Goal: Transaction & Acquisition: Purchase product/service

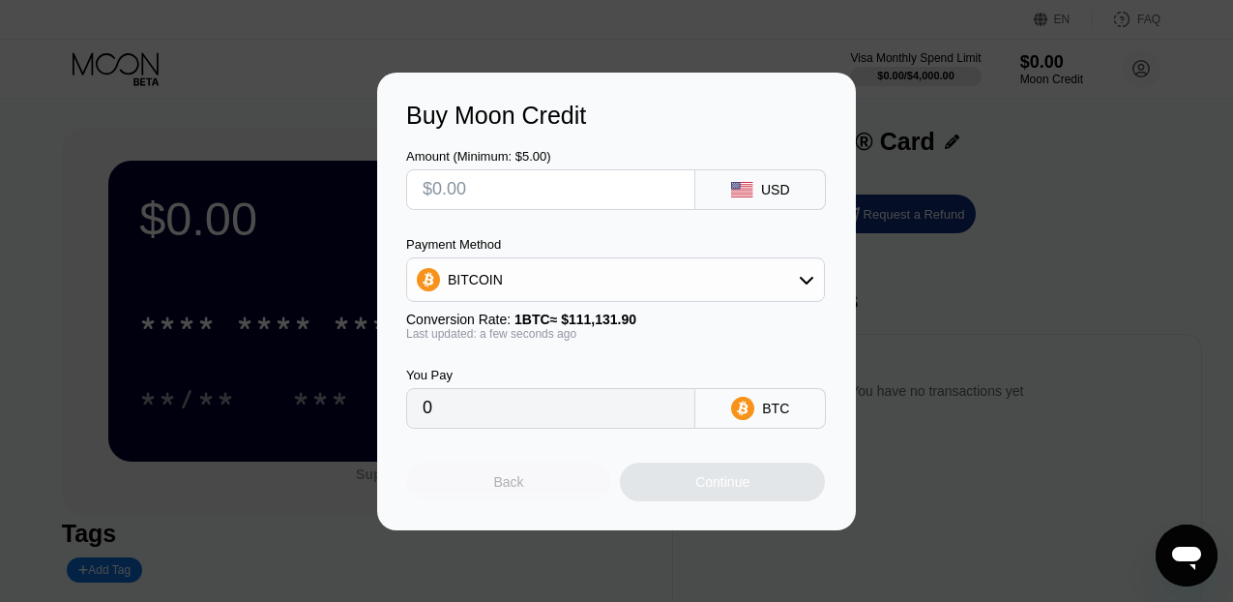
click at [495, 482] on div "Back" at bounding box center [509, 481] width 30 height 15
click at [540, 476] on div "Back" at bounding box center [508, 481] width 205 height 39
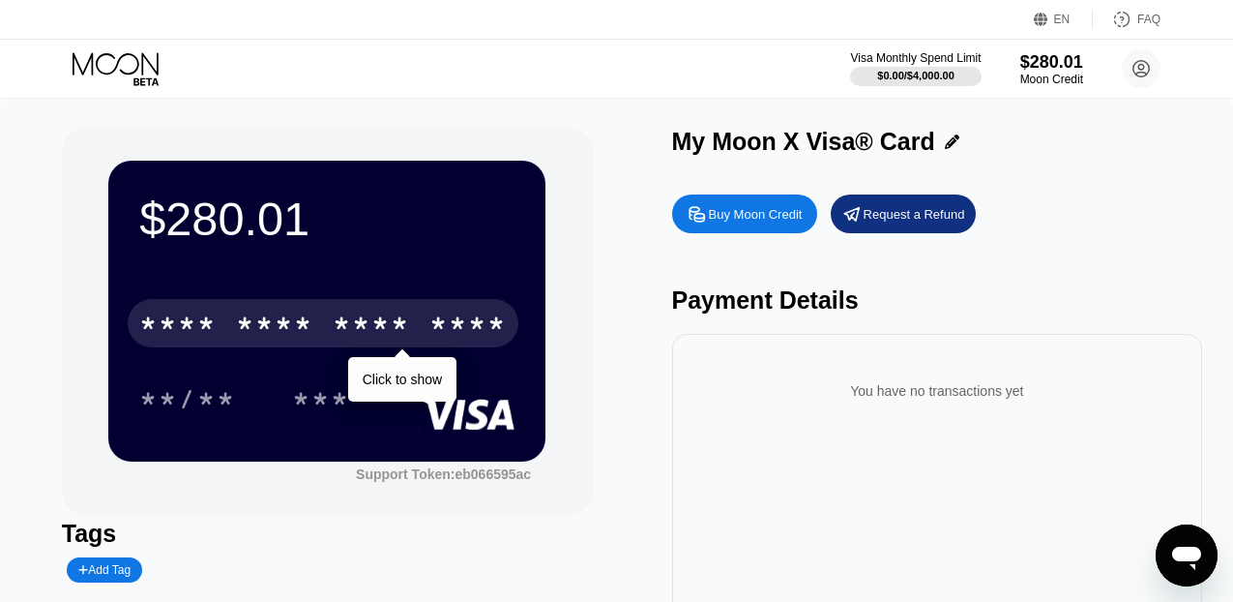
click at [401, 316] on div "* * * *" at bounding box center [371, 326] width 77 height 31
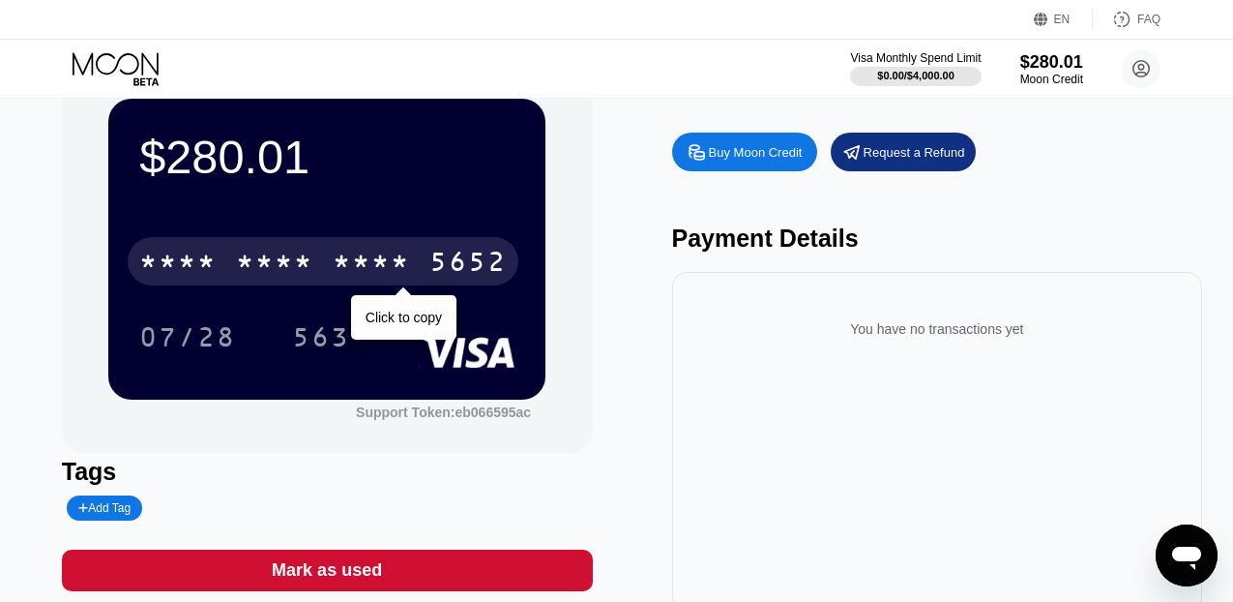
scroll to position [113, 0]
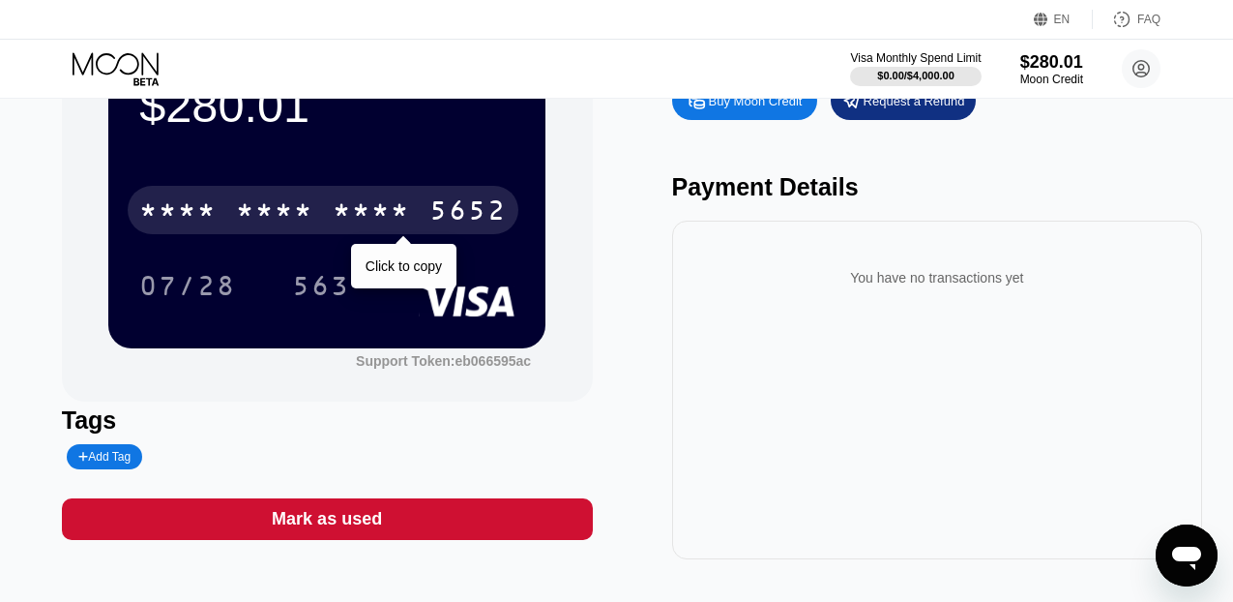
click at [450, 204] on div "5652" at bounding box center [468, 212] width 77 height 31
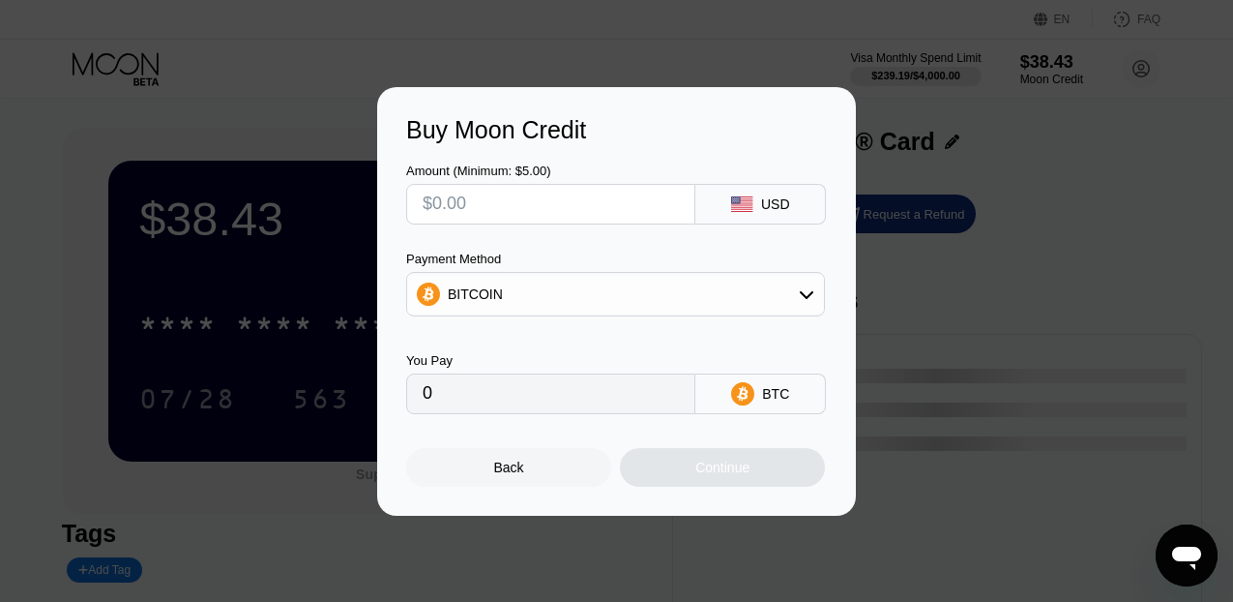
click at [499, 461] on div "Back" at bounding box center [509, 467] width 30 height 15
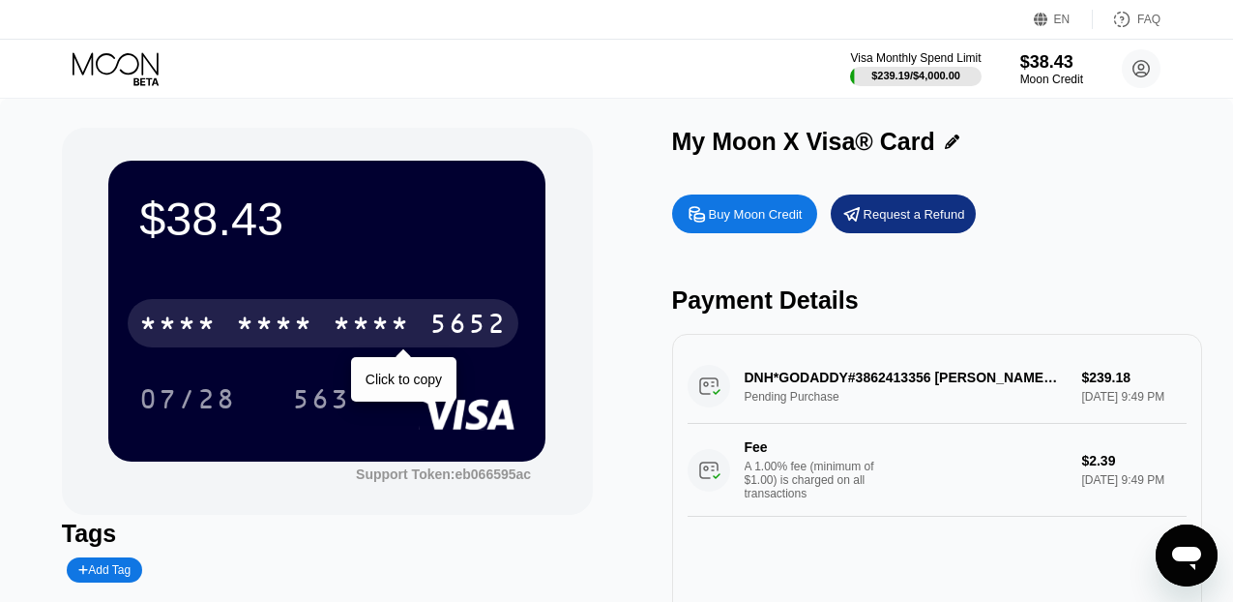
click at [378, 336] on div "* * * *" at bounding box center [371, 326] width 77 height 31
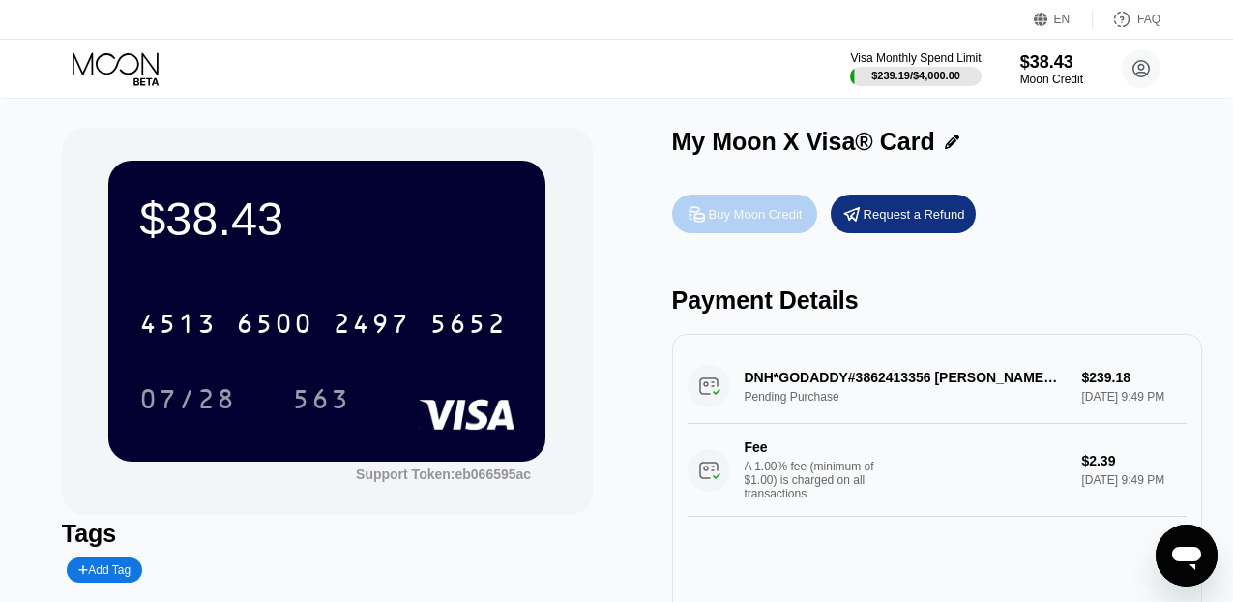
click at [754, 210] on div "Buy Moon Credit" at bounding box center [756, 214] width 94 height 16
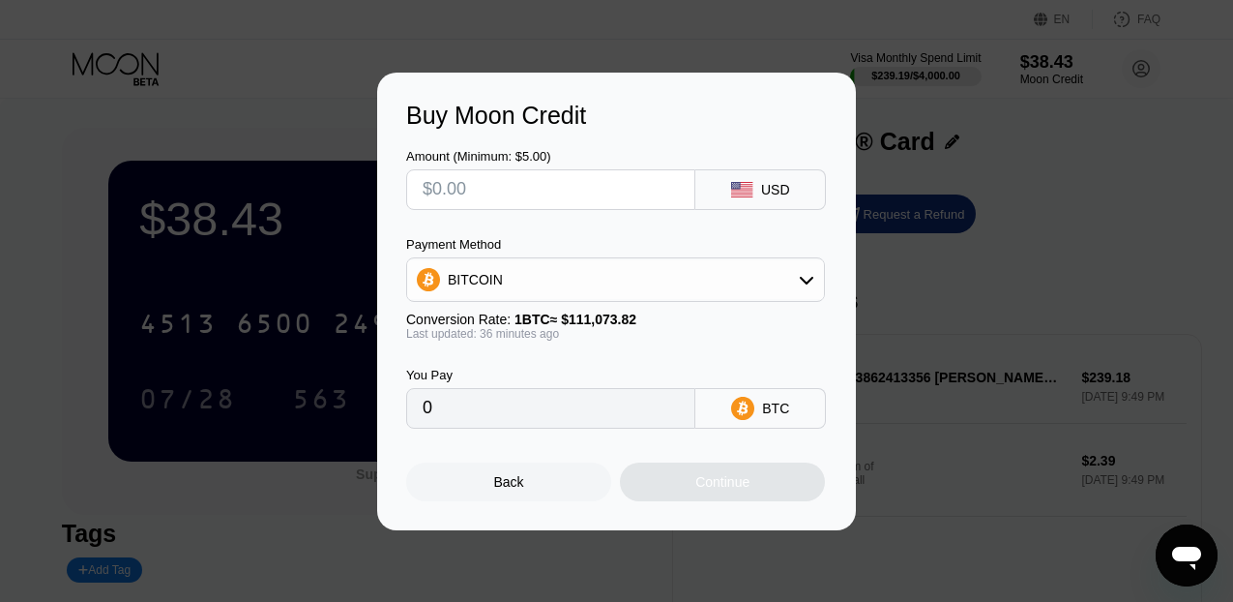
click at [654, 190] on input "text" at bounding box center [551, 189] width 256 height 39
type input "$4"
type input "0.00003591"
type input "$45"
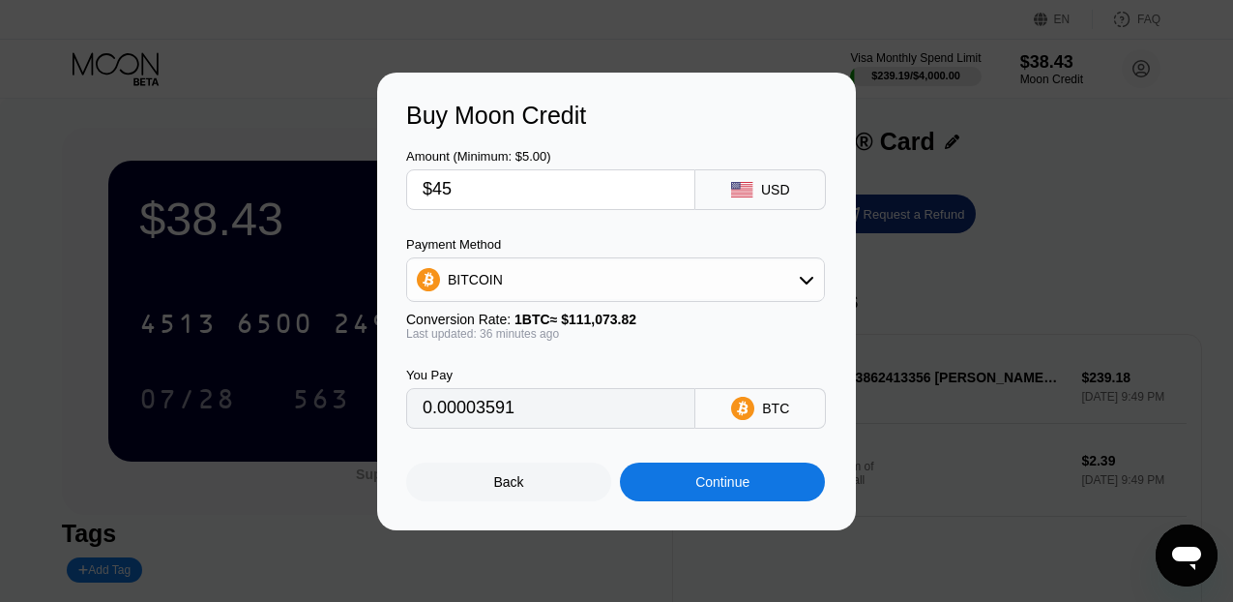
type input "0.00040393"
type input "$450"
type input "0.00403922"
type input "$450"
click at [651, 287] on div "BITCOIN" at bounding box center [615, 279] width 417 height 39
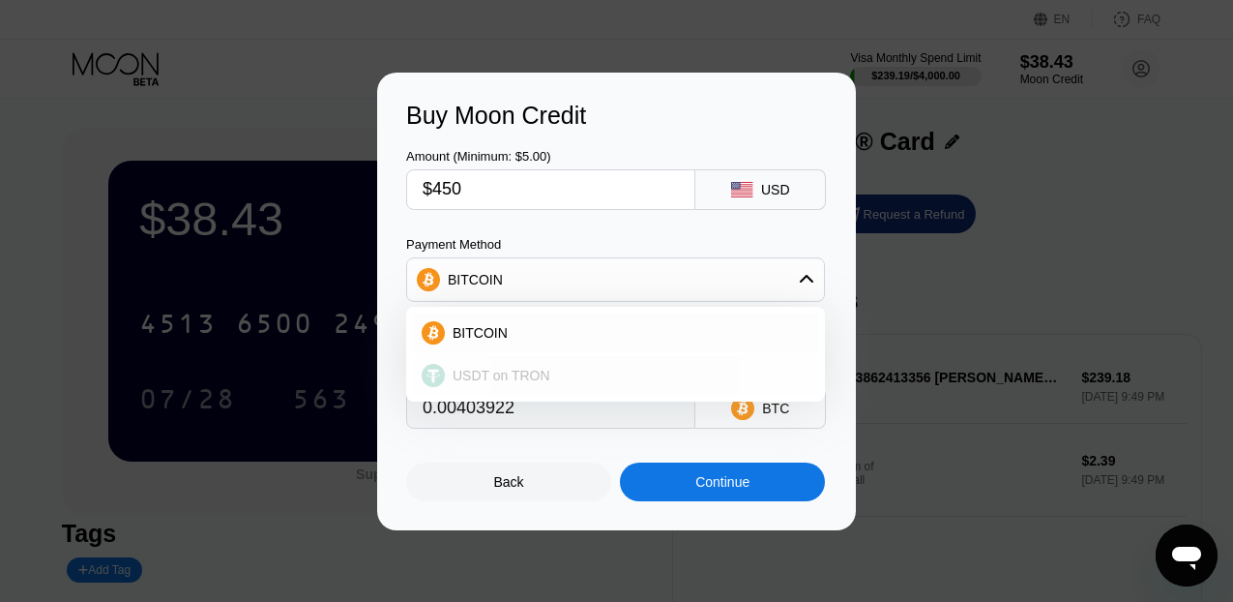
click at [635, 366] on div "USDT on TRON" at bounding box center [615, 375] width 407 height 39
type input "454.55"
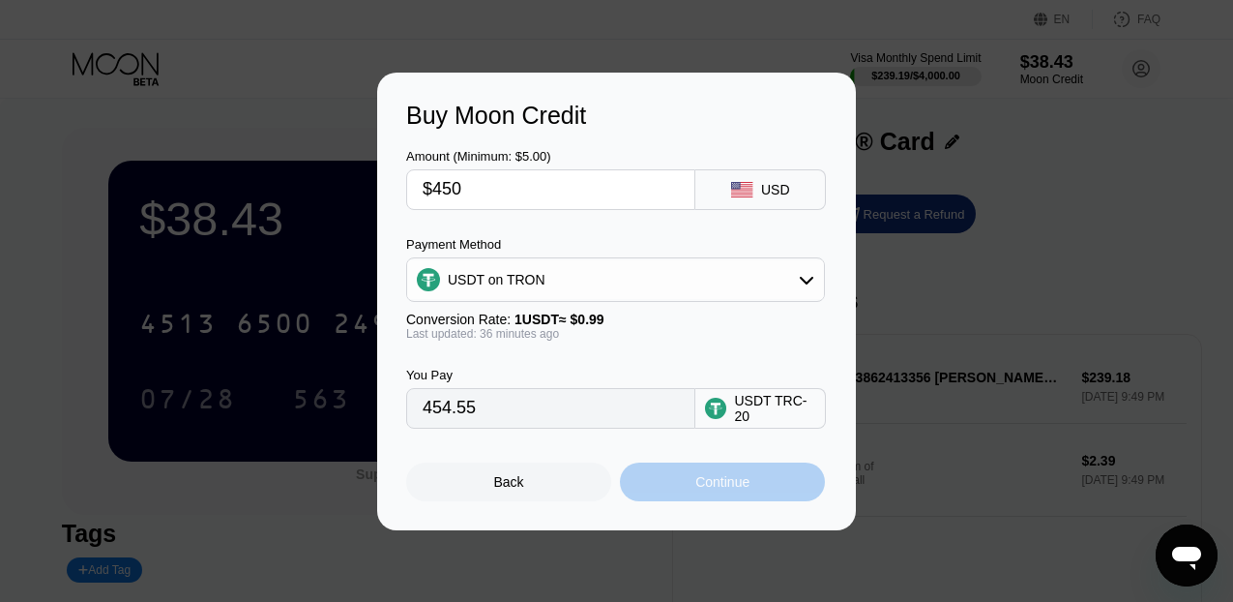
click at [699, 486] on div "Continue" at bounding box center [723, 481] width 54 height 15
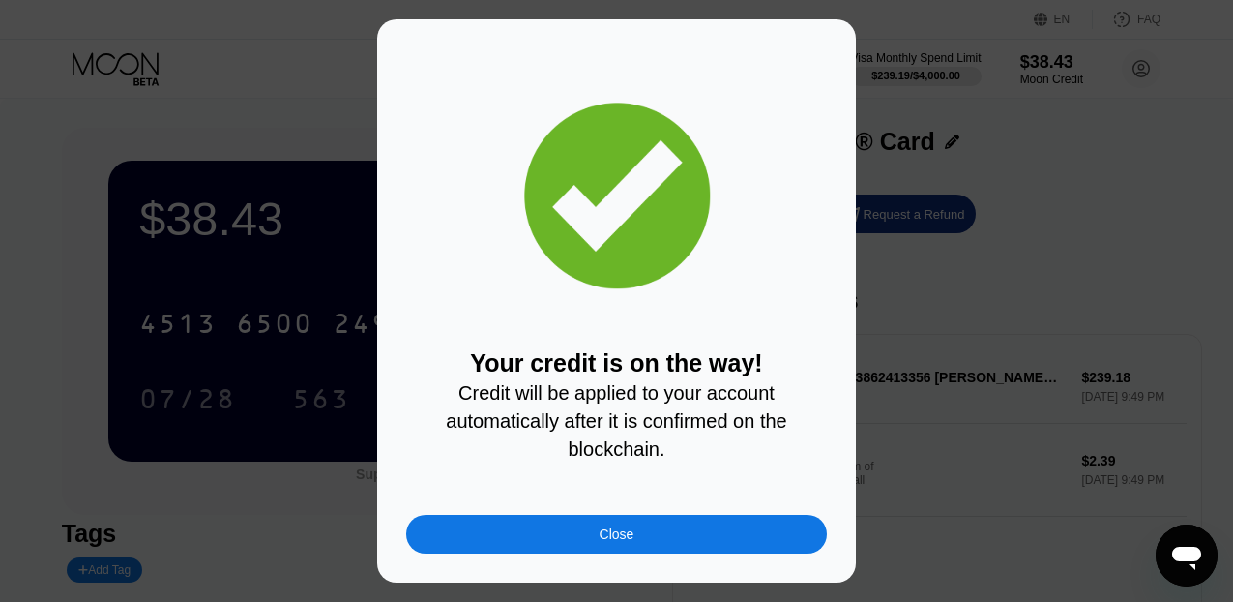
click at [634, 544] on div "Close" at bounding box center [616, 534] width 421 height 39
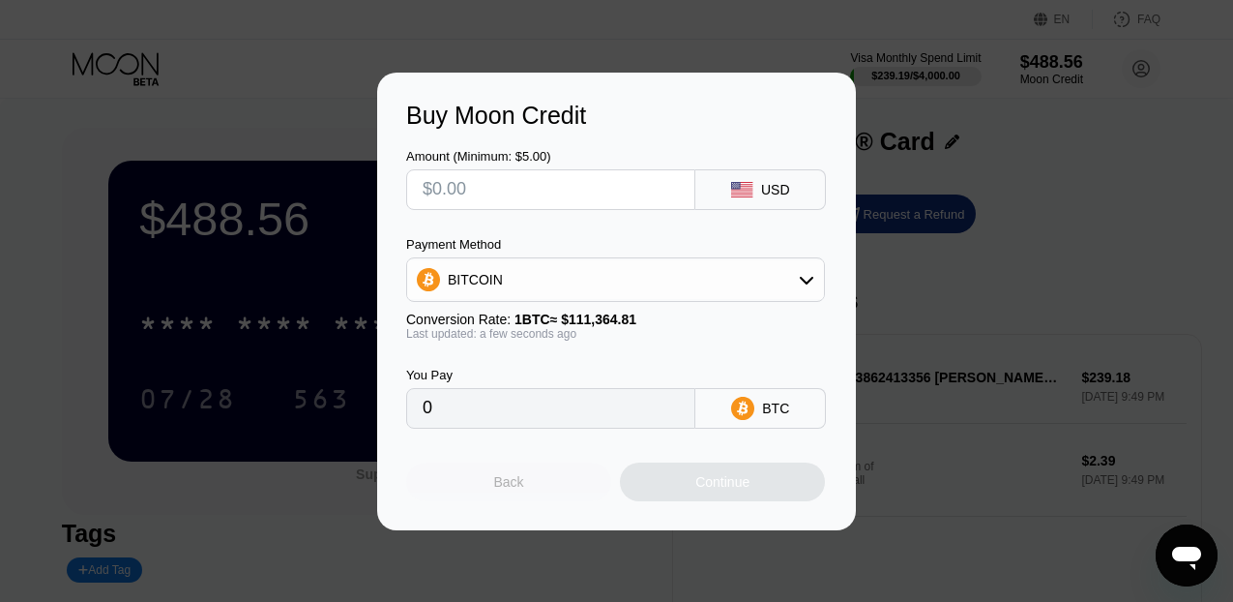
click at [490, 476] on div "Back" at bounding box center [508, 481] width 205 height 39
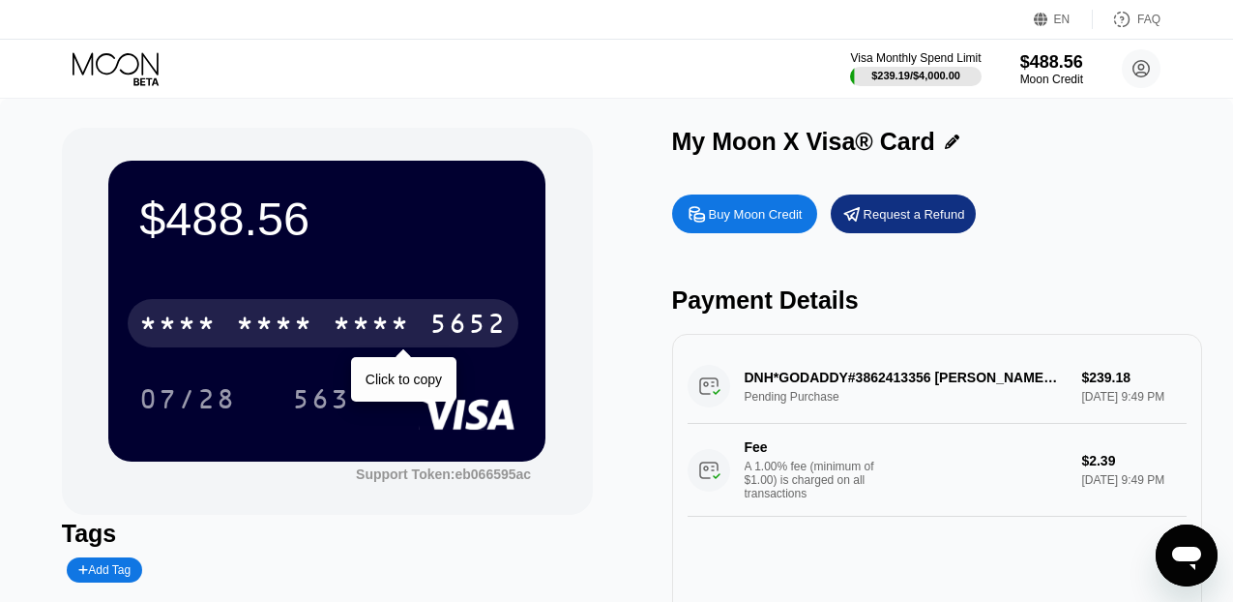
click at [396, 323] on div "* * * *" at bounding box center [371, 326] width 77 height 31
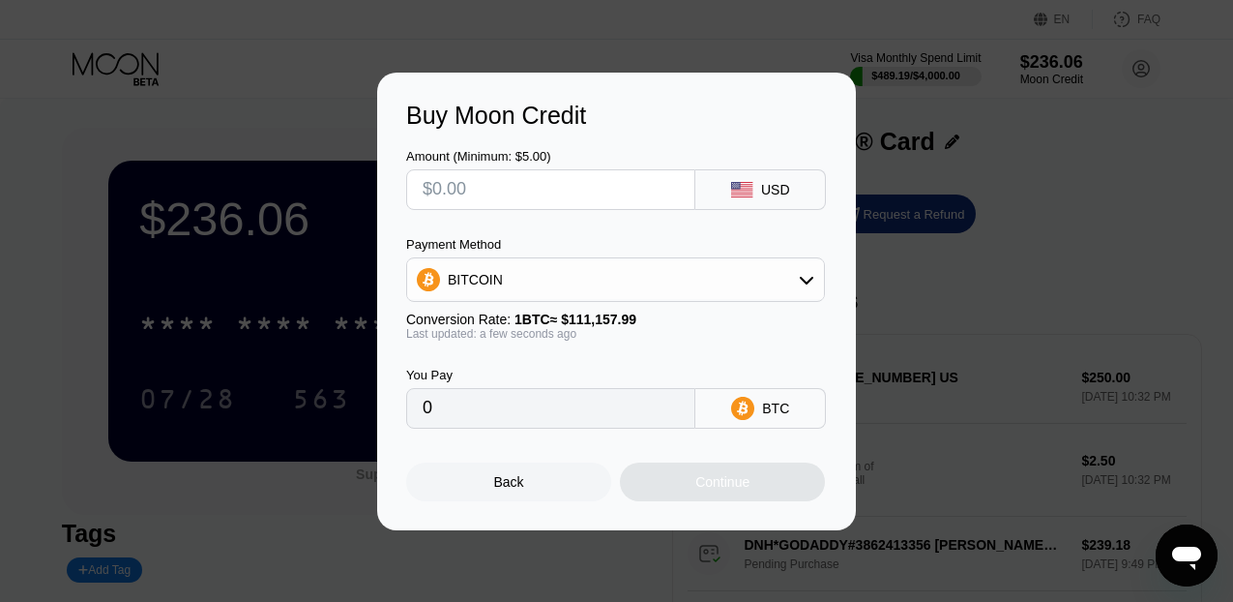
click at [513, 490] on div "Back" at bounding box center [508, 481] width 205 height 39
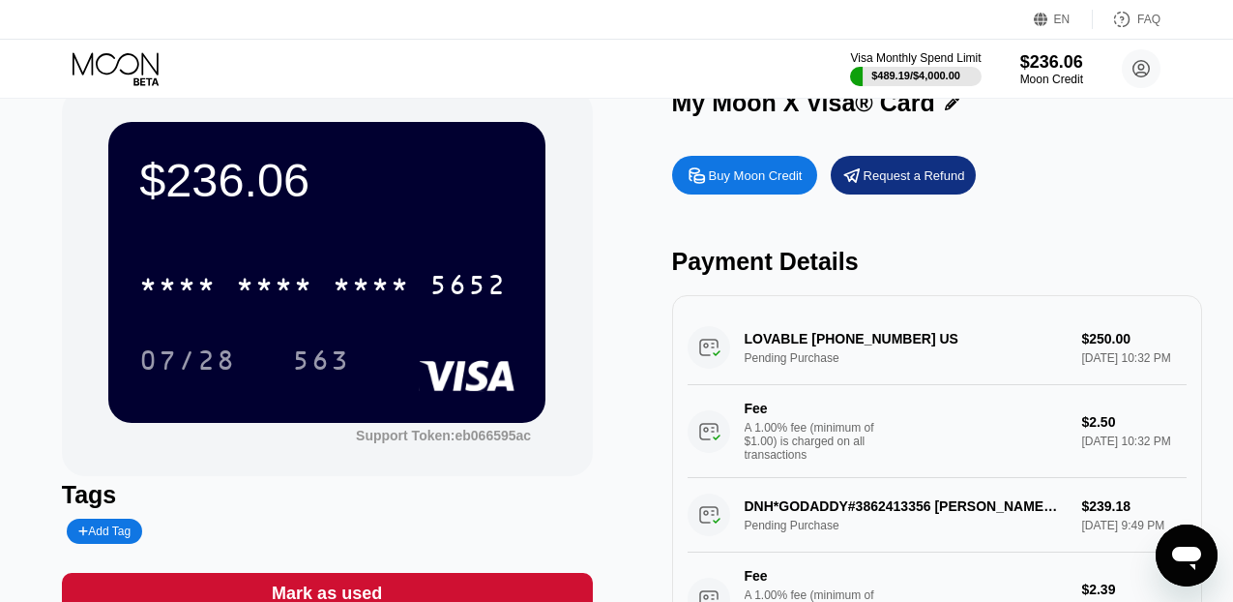
scroll to position [15, 0]
